Goal: Task Accomplishment & Management: Complete application form

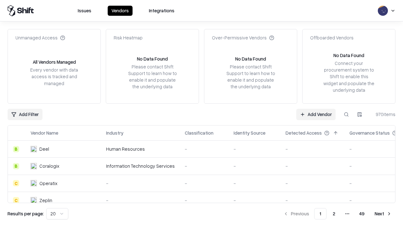
click at [316, 114] on link "Add Vendor" at bounding box center [315, 114] width 39 height 11
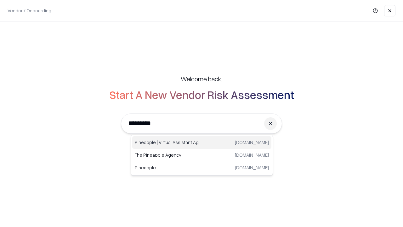
click at [202, 142] on div "Pineapple | Virtual Assistant Agency [DOMAIN_NAME]" at bounding box center [201, 142] width 139 height 13
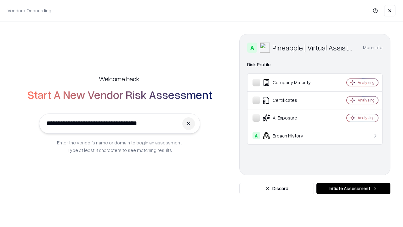
type input "**********"
click at [353, 188] on button "Initiate Assessment" at bounding box center [353, 188] width 74 height 11
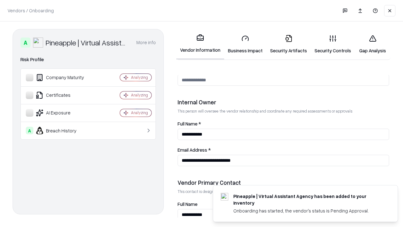
scroll to position [326, 0]
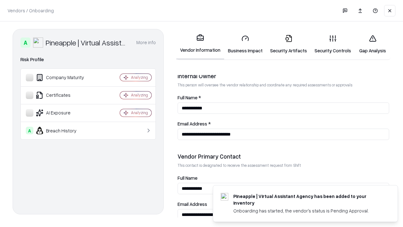
click at [245, 44] on link "Business Impact" at bounding box center [245, 44] width 42 height 29
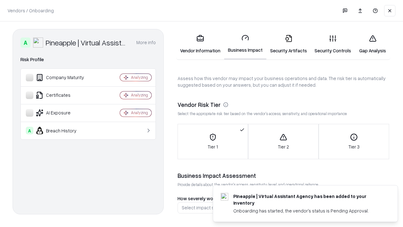
click at [288, 44] on link "Security Artifacts" at bounding box center [288, 44] width 44 height 29
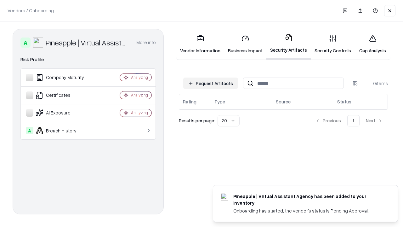
click at [211, 83] on button "Request Artifacts" at bounding box center [210, 82] width 55 height 11
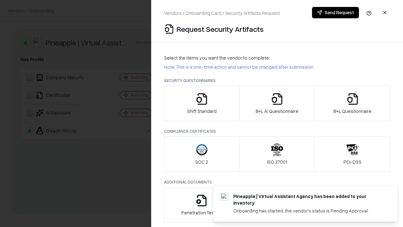
click at [201, 103] on icon "button" at bounding box center [201, 99] width 13 height 13
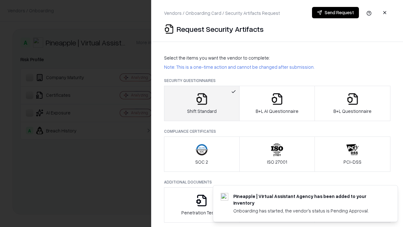
click at [335, 13] on button "Send Request" at bounding box center [335, 12] width 47 height 11
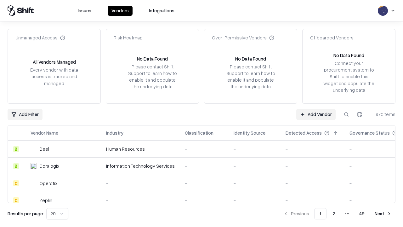
click at [346, 114] on button at bounding box center [345, 114] width 11 height 11
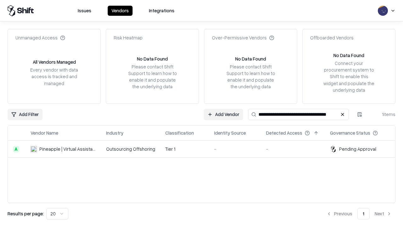
type input "**********"
click at [205, 149] on td "Tier 1" at bounding box center [184, 148] width 49 height 17
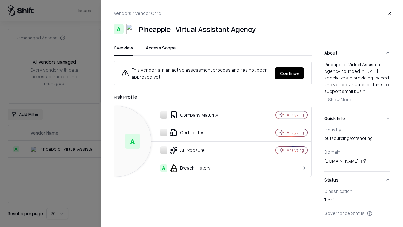
click at [289, 73] on button "Continue" at bounding box center [289, 72] width 29 height 11
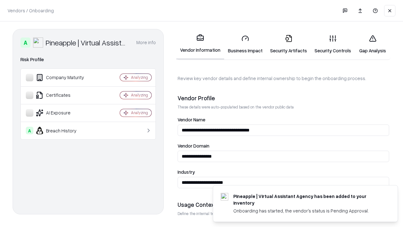
click at [288, 44] on link "Security Artifacts" at bounding box center [288, 44] width 44 height 29
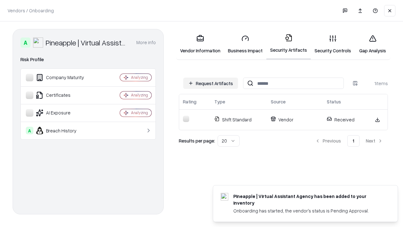
click at [333, 44] on link "Security Controls" at bounding box center [333, 44] width 44 height 29
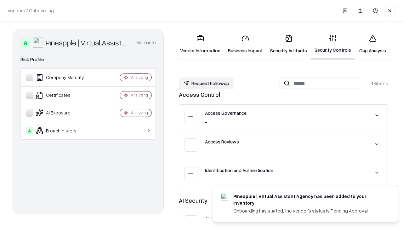
click at [206, 83] on button "Request Followup" at bounding box center [206, 82] width 55 height 11
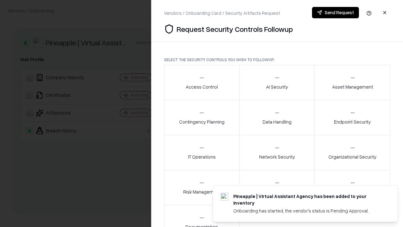
click at [201, 82] on div "Access Control" at bounding box center [202, 82] width 32 height 15
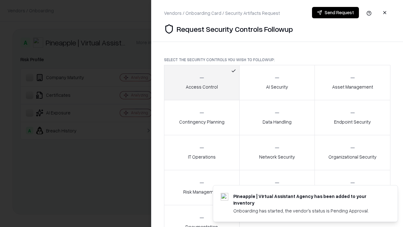
click at [335, 13] on button "Send Request" at bounding box center [335, 12] width 47 height 11
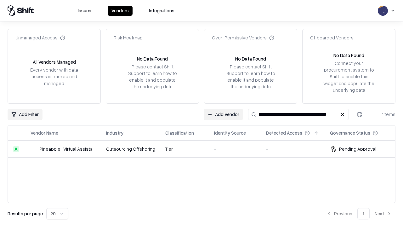
type input "**********"
click at [205, 149] on td "Tier 1" at bounding box center [184, 148] width 49 height 17
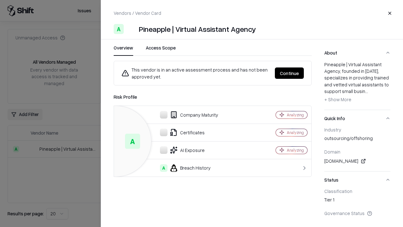
click at [289, 73] on button "Continue" at bounding box center [289, 72] width 29 height 11
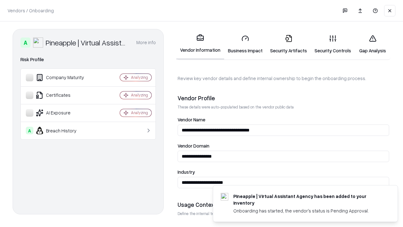
click at [372, 44] on link "Gap Analysis" at bounding box center [373, 44] width 36 height 29
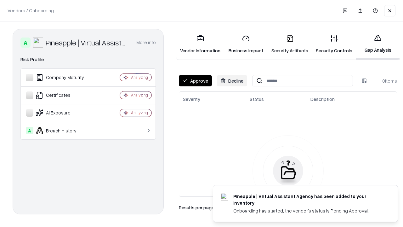
click at [195, 81] on button "Approve" at bounding box center [195, 80] width 33 height 11
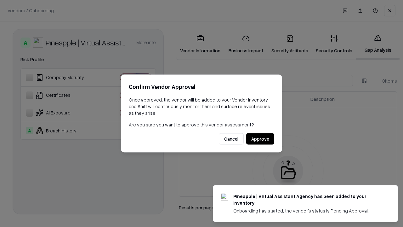
click at [260, 138] on button "Approve" at bounding box center [260, 138] width 28 height 11
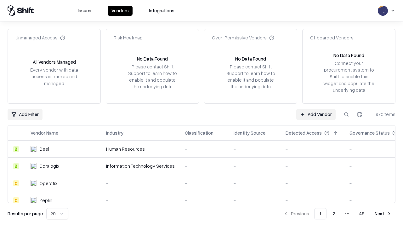
type input "**********"
click at [316, 114] on link "Add Vendor" at bounding box center [315, 114] width 39 height 11
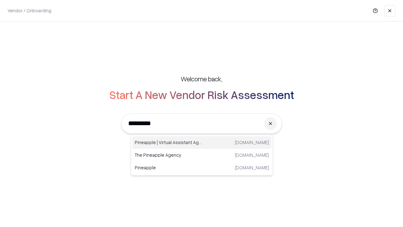
click at [202, 142] on div "Pineapple | Virtual Assistant Agency [DOMAIN_NAME]" at bounding box center [201, 142] width 139 height 13
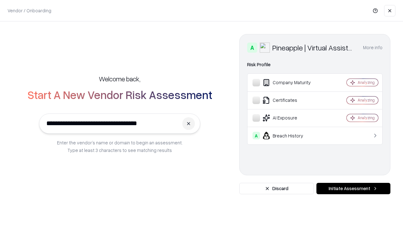
type input "**********"
click at [353, 188] on button "Initiate Assessment" at bounding box center [353, 188] width 74 height 11
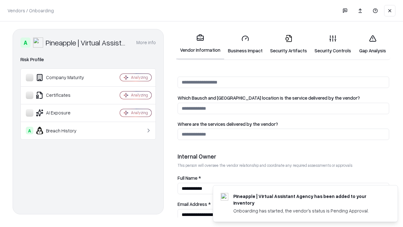
scroll to position [326, 0]
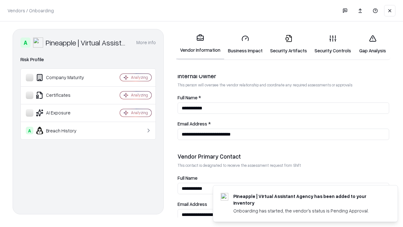
click at [372, 44] on link "Gap Analysis" at bounding box center [373, 44] width 36 height 29
